Goal: Task Accomplishment & Management: Complete application form

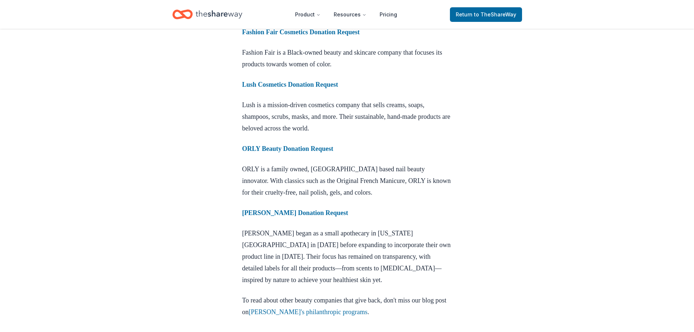
scroll to position [765, 0]
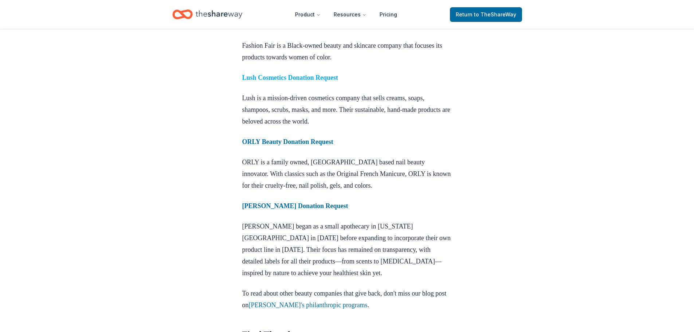
click at [338, 81] on strong "Lush Cosmetics Donation Request" at bounding box center [290, 77] width 96 height 7
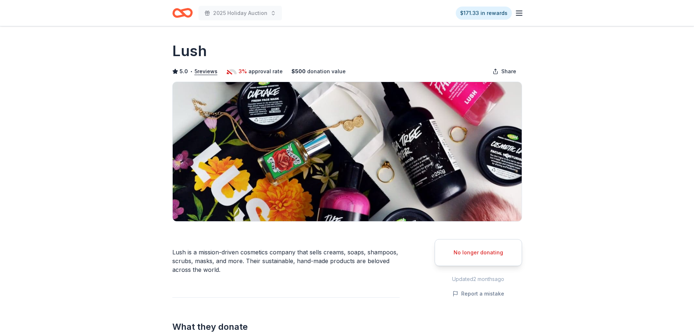
scroll to position [182, 0]
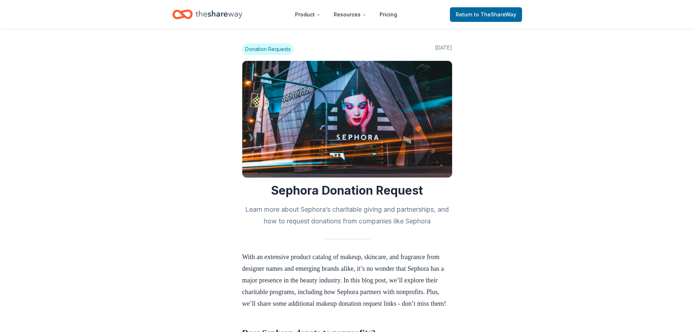
scroll to position [763, 0]
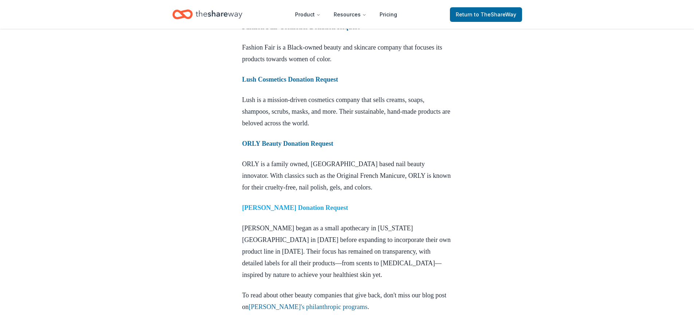
click at [302, 211] on strong "Kiehl’s Donation Request" at bounding box center [295, 207] width 106 height 7
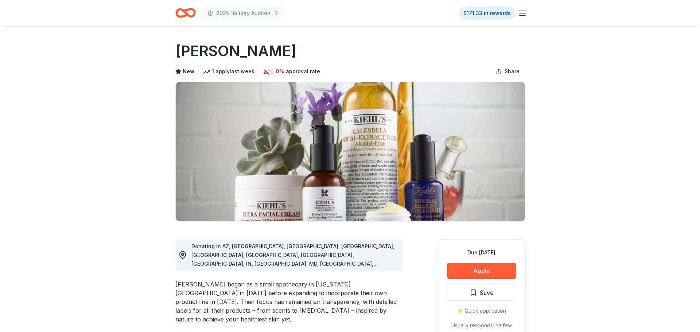
scroll to position [109, 0]
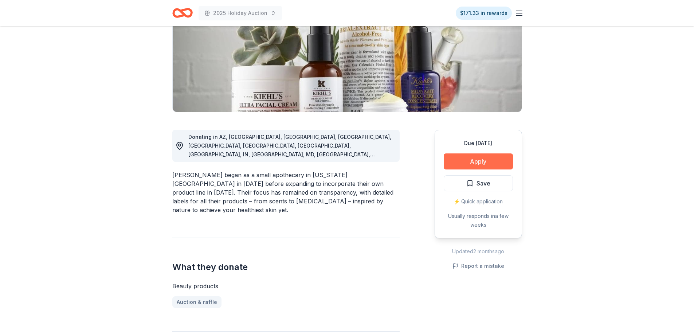
click at [466, 164] on button "Apply" at bounding box center [478, 161] width 69 height 16
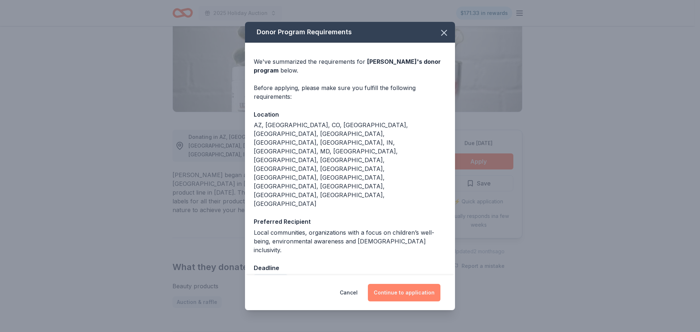
click at [410, 284] on button "Continue to application" at bounding box center [404, 292] width 73 height 17
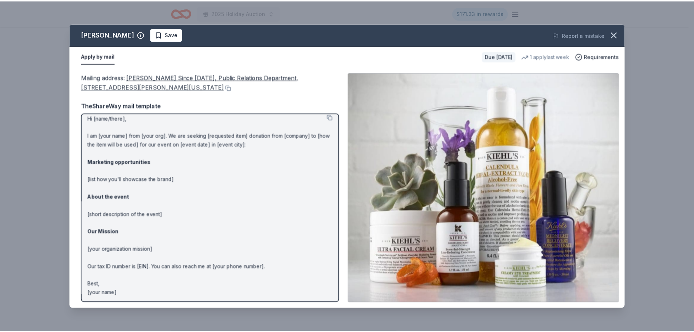
scroll to position [7, 0]
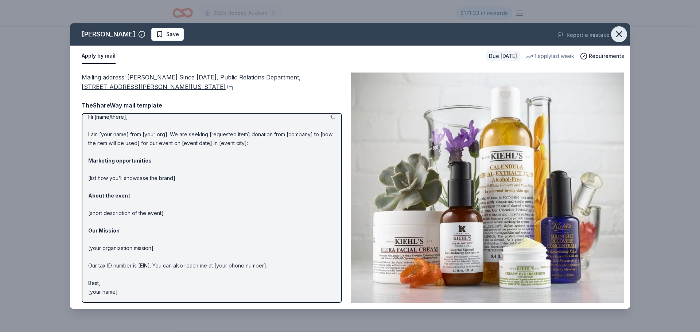
click at [619, 29] on icon "button" at bounding box center [619, 34] width 10 height 10
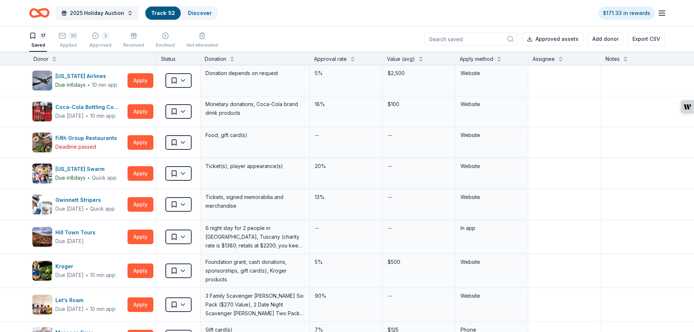
scroll to position [0, 0]
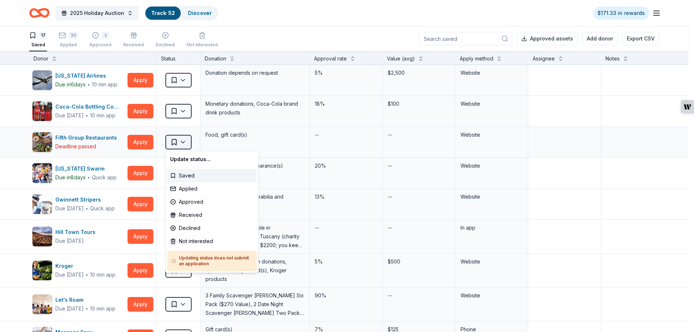
click at [177, 141] on html "2025 Holiday Auction Track · 52 Discover $171.33 in rewards 17 Saved 30 Applied…" at bounding box center [347, 166] width 694 height 332
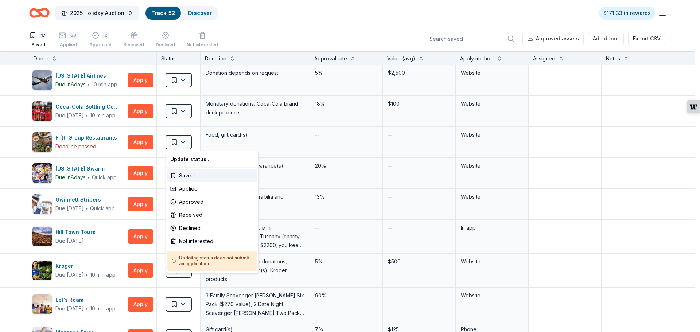
click at [21, 122] on html "2025 Holiday Auction Track · 52 Discover $171.33 in rewards 17 Saved 30 Applied…" at bounding box center [350, 166] width 700 height 332
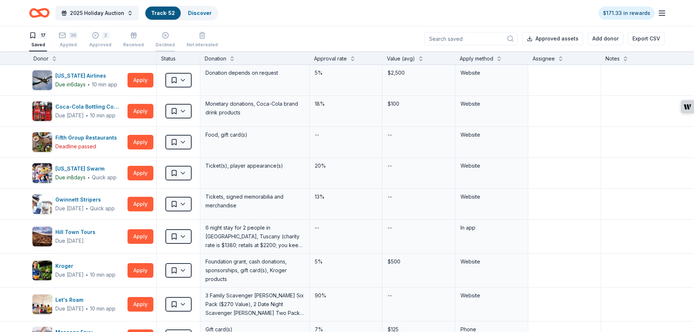
click at [163, 39] on icon "button" at bounding box center [165, 35] width 7 height 7
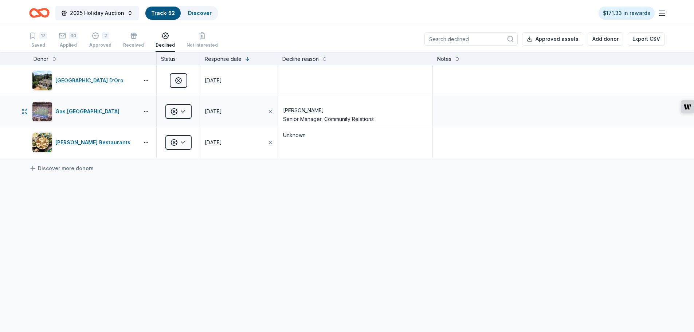
scroll to position [187, 0]
click at [129, 44] on div "Received" at bounding box center [133, 45] width 21 height 6
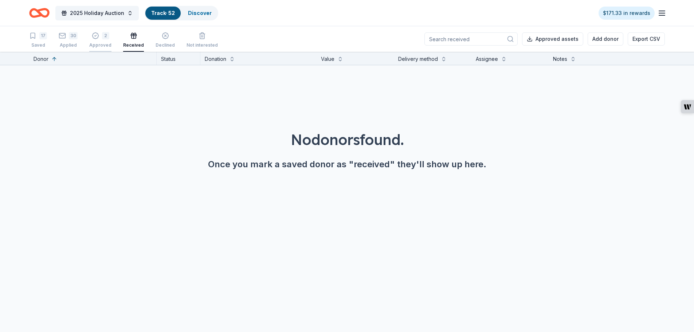
click at [100, 41] on div "2 Approved" at bounding box center [100, 40] width 22 height 16
